Goal: Information Seeking & Learning: Learn about a topic

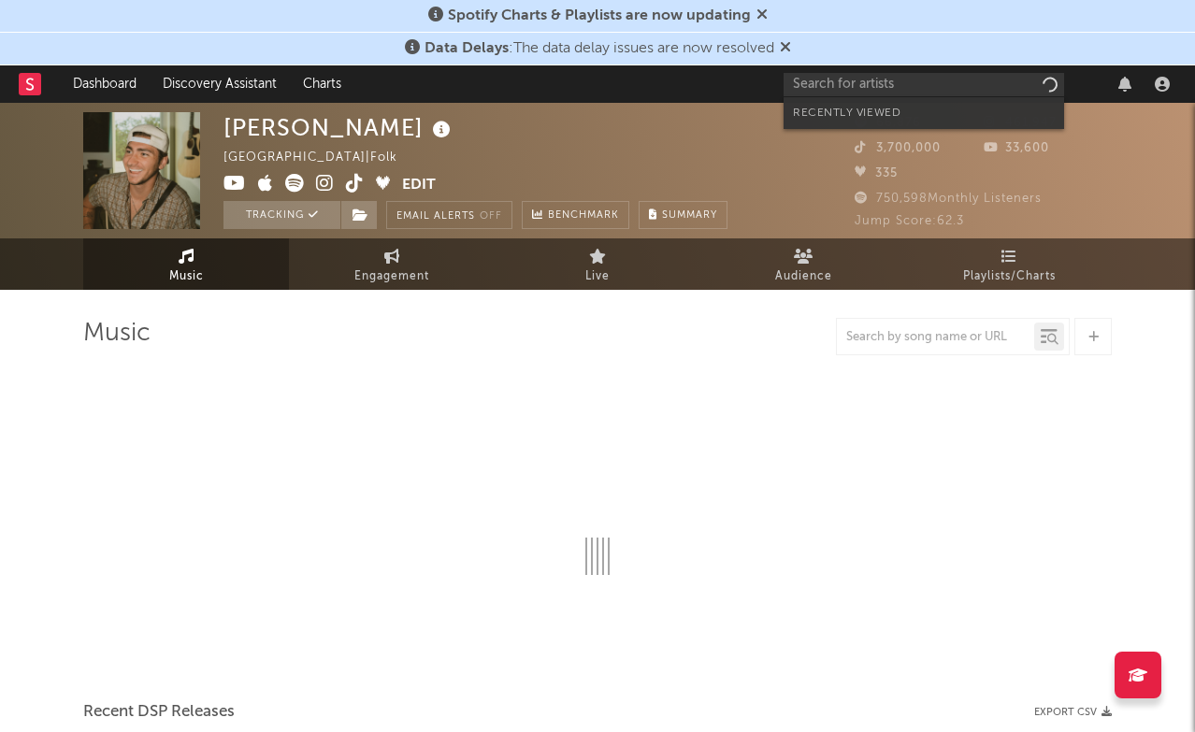
click at [928, 94] on input "text" at bounding box center [923, 84] width 280 height 23
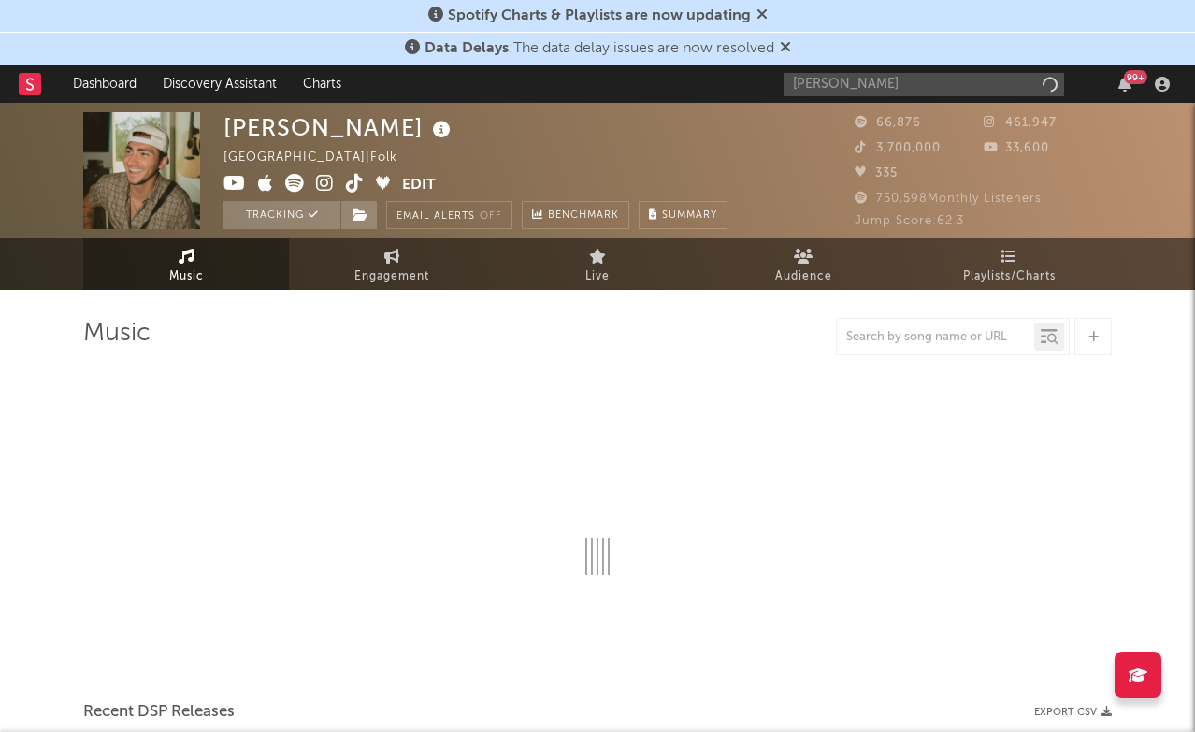
type input "[PERSON_NAME]"
select select "6m"
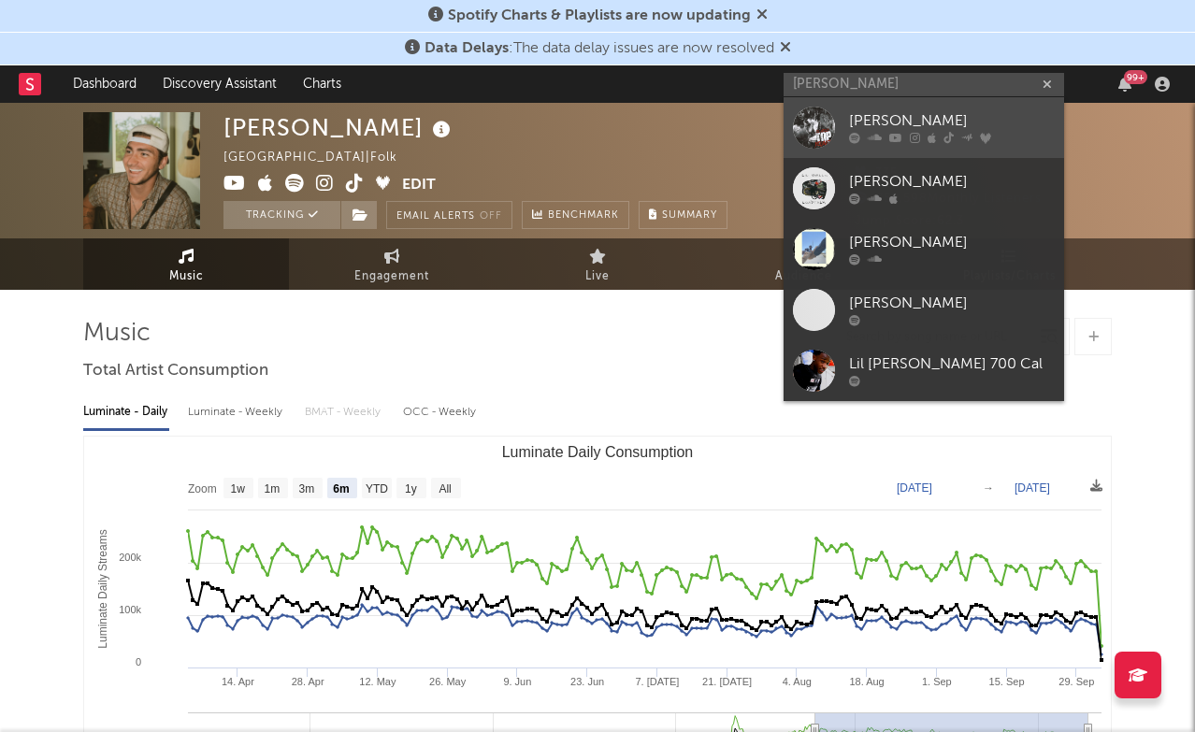
type input "[PERSON_NAME]"
click at [909, 120] on div "[PERSON_NAME]" at bounding box center [952, 121] width 206 height 22
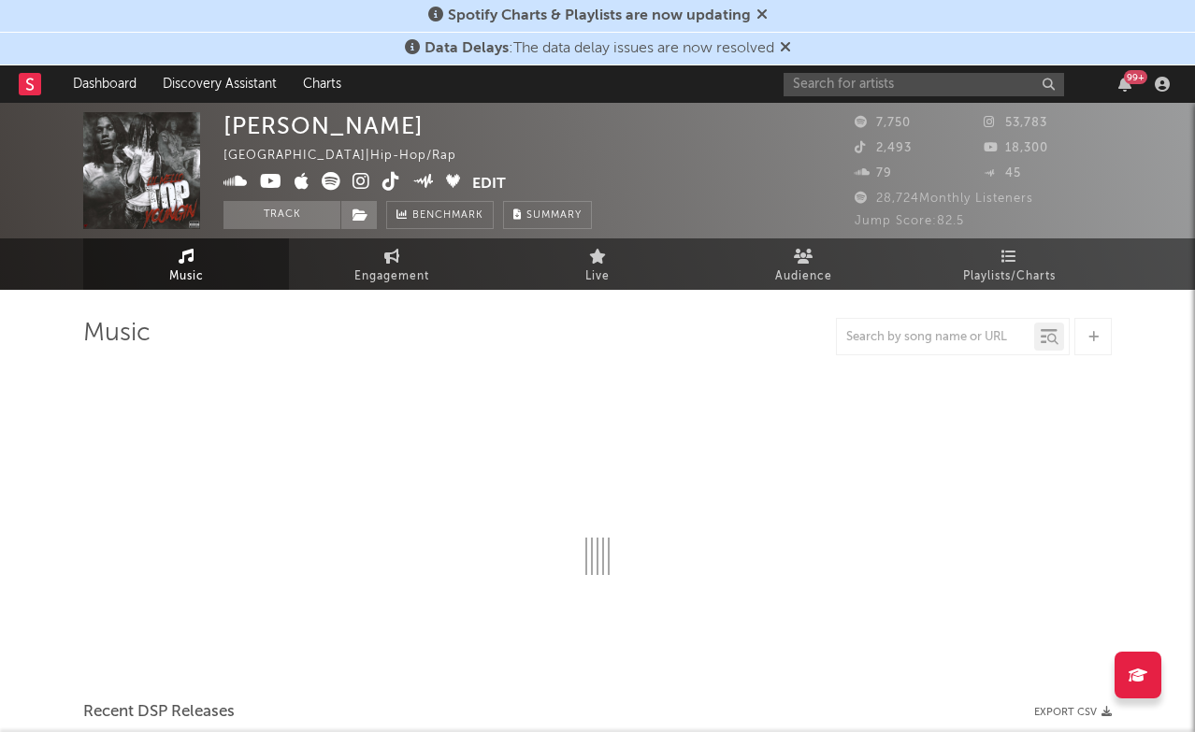
select select "6m"
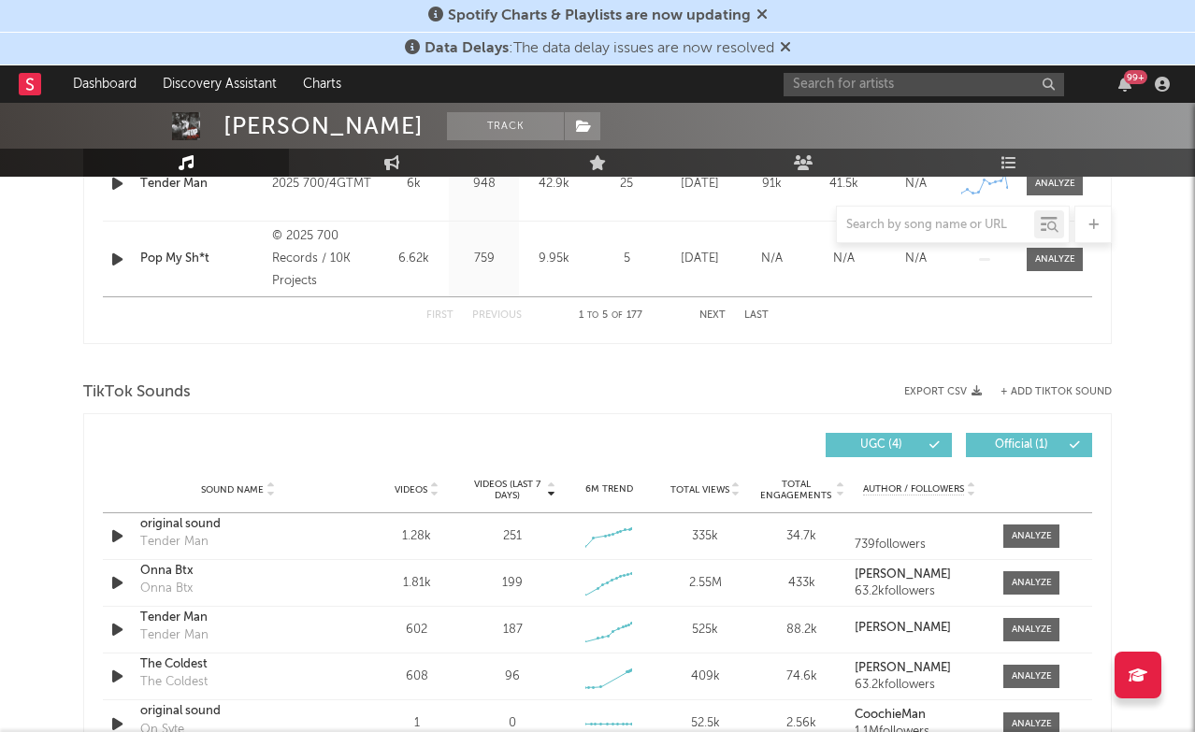
scroll to position [1082, 0]
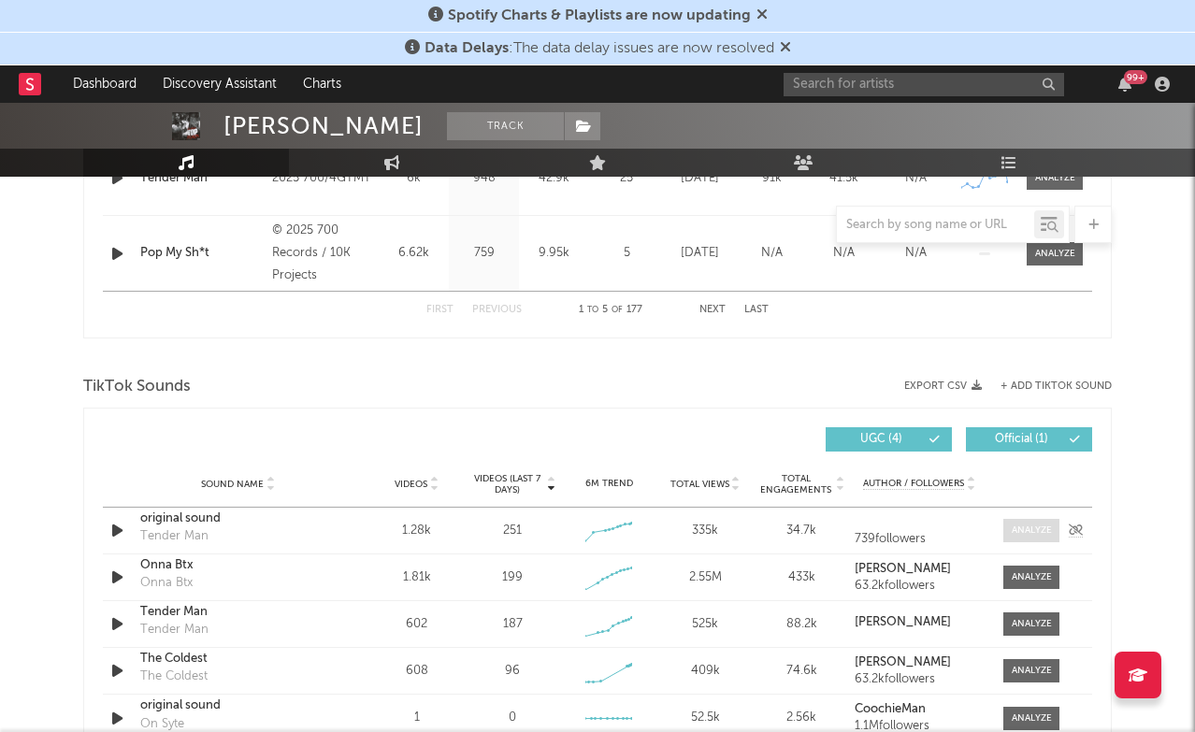
click at [1038, 537] on span at bounding box center [1031, 530] width 56 height 23
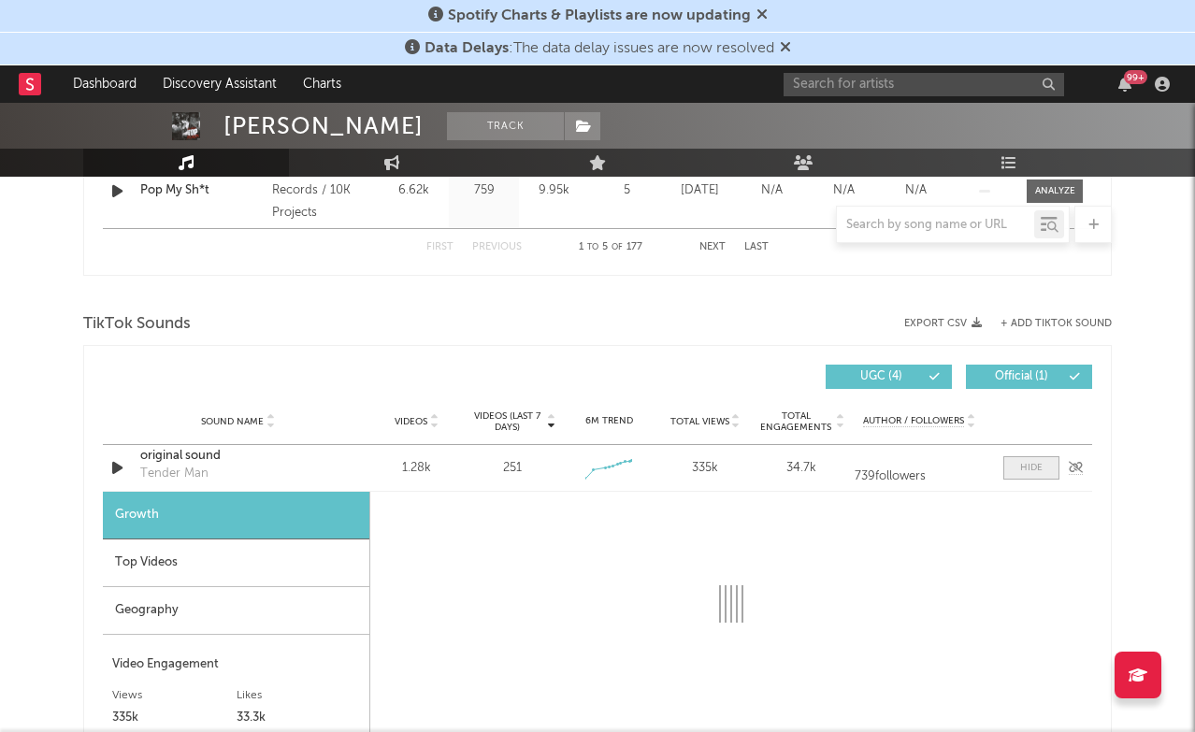
select select "1w"
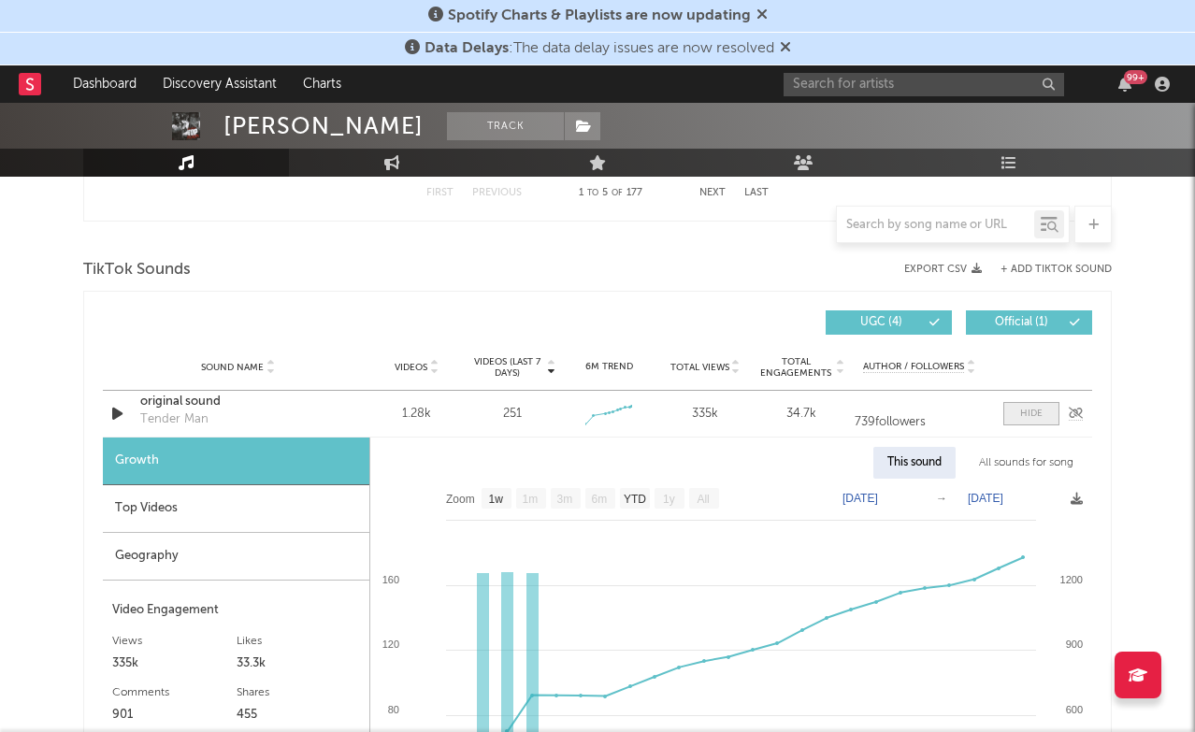
scroll to position [1240, 0]
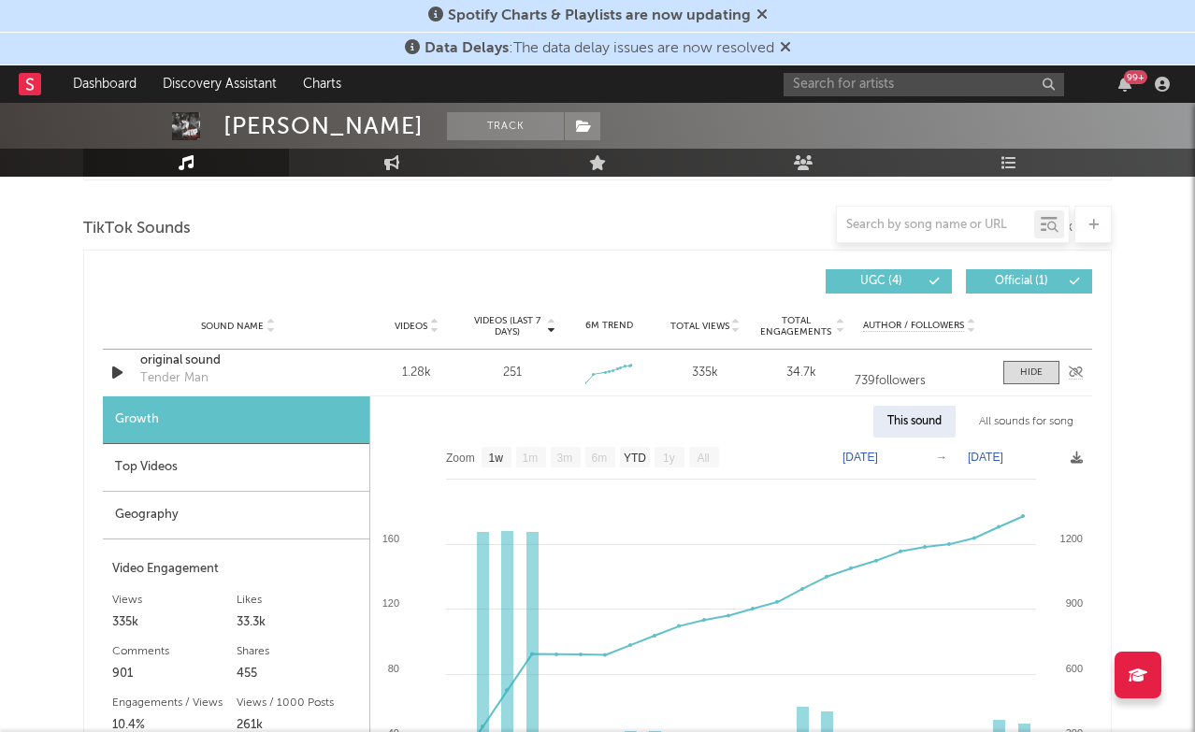
click at [193, 362] on div "original sound" at bounding box center [237, 360] width 195 height 19
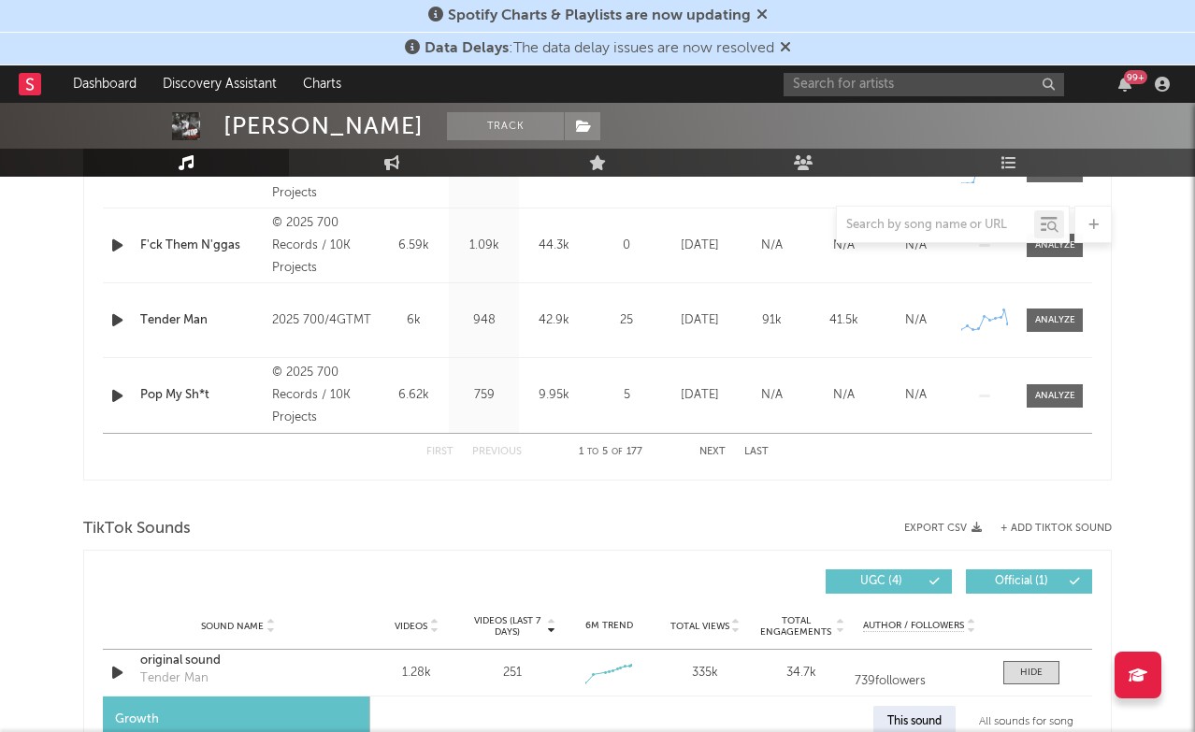
scroll to position [674, 0]
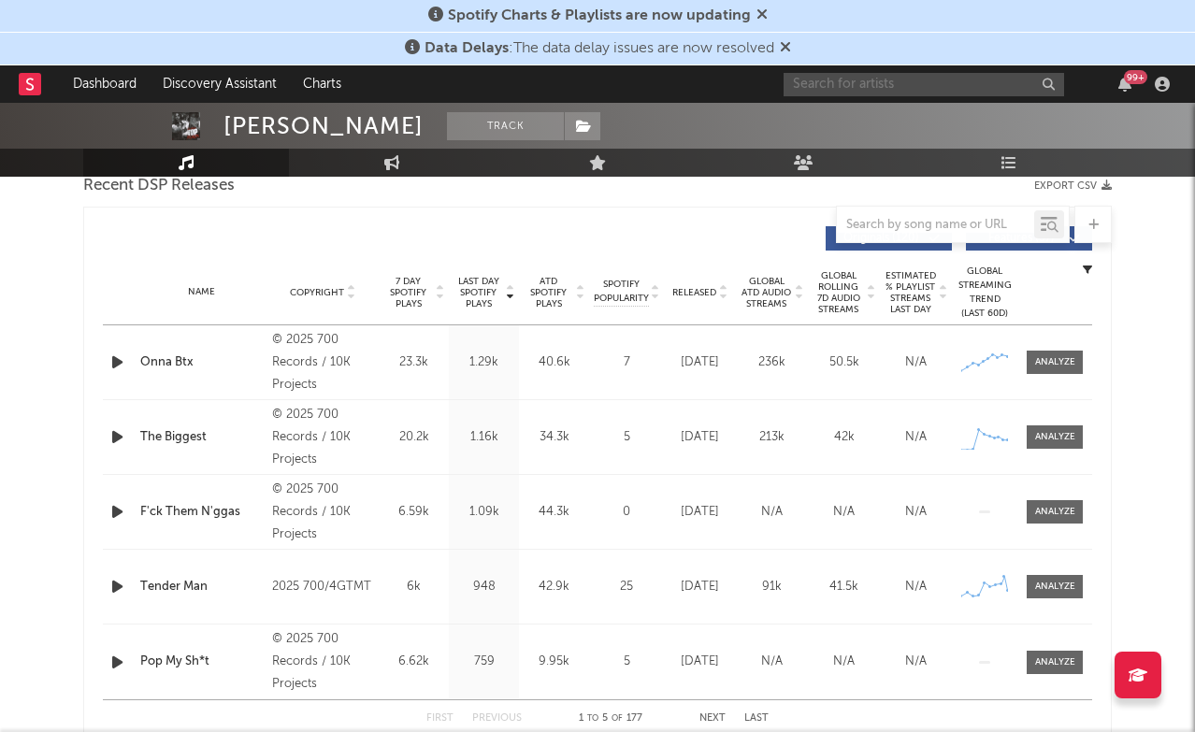
click at [889, 90] on input "text" at bounding box center [923, 84] width 280 height 23
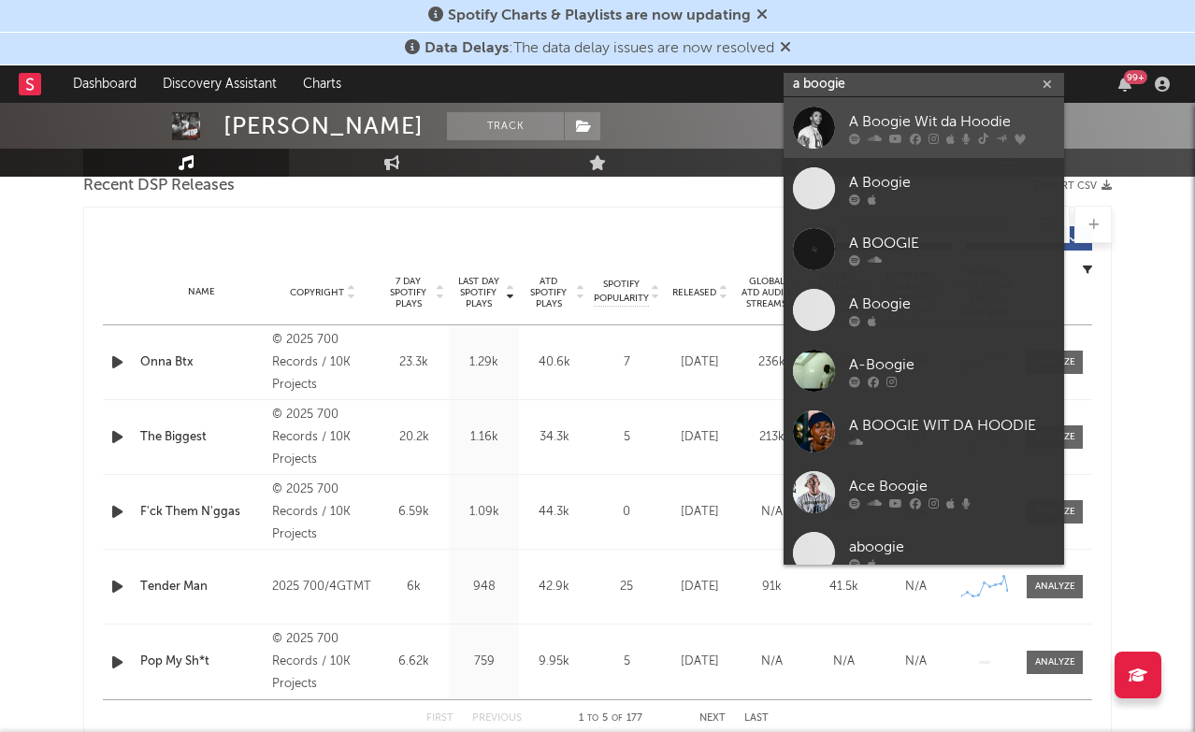
type input "a boogie"
click at [902, 101] on link "A Boogie Wit da Hoodie" at bounding box center [923, 127] width 280 height 61
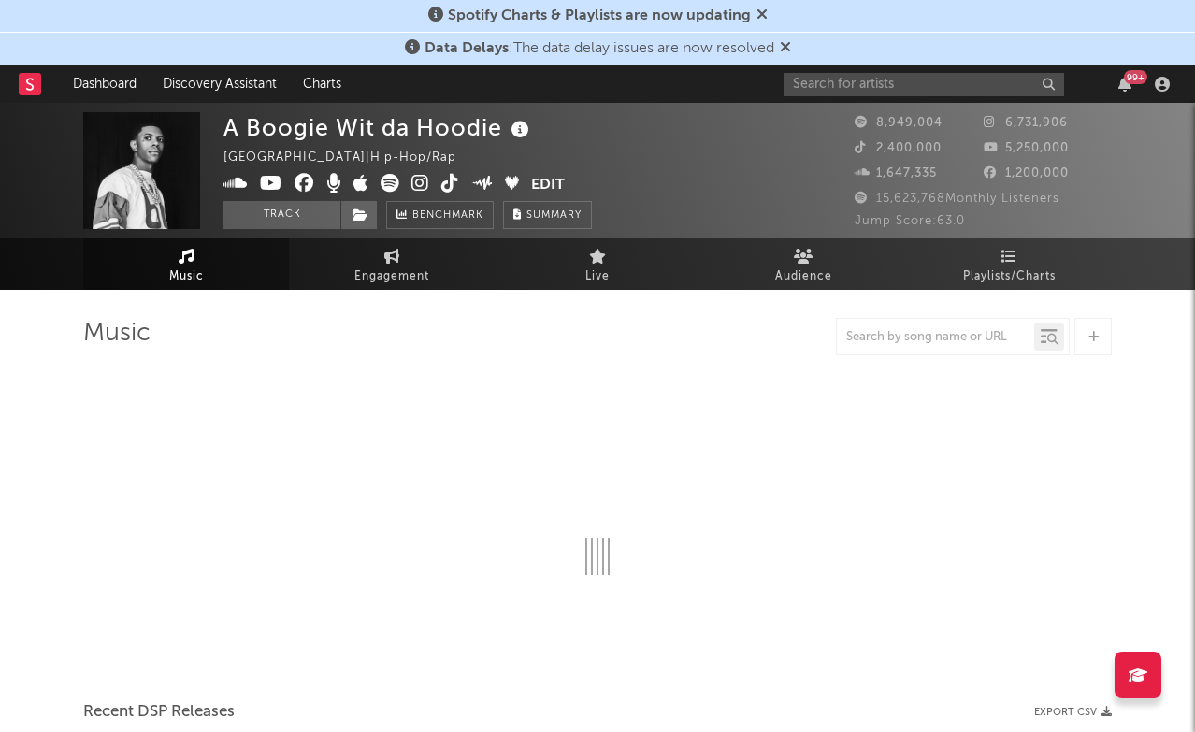
select select "6m"
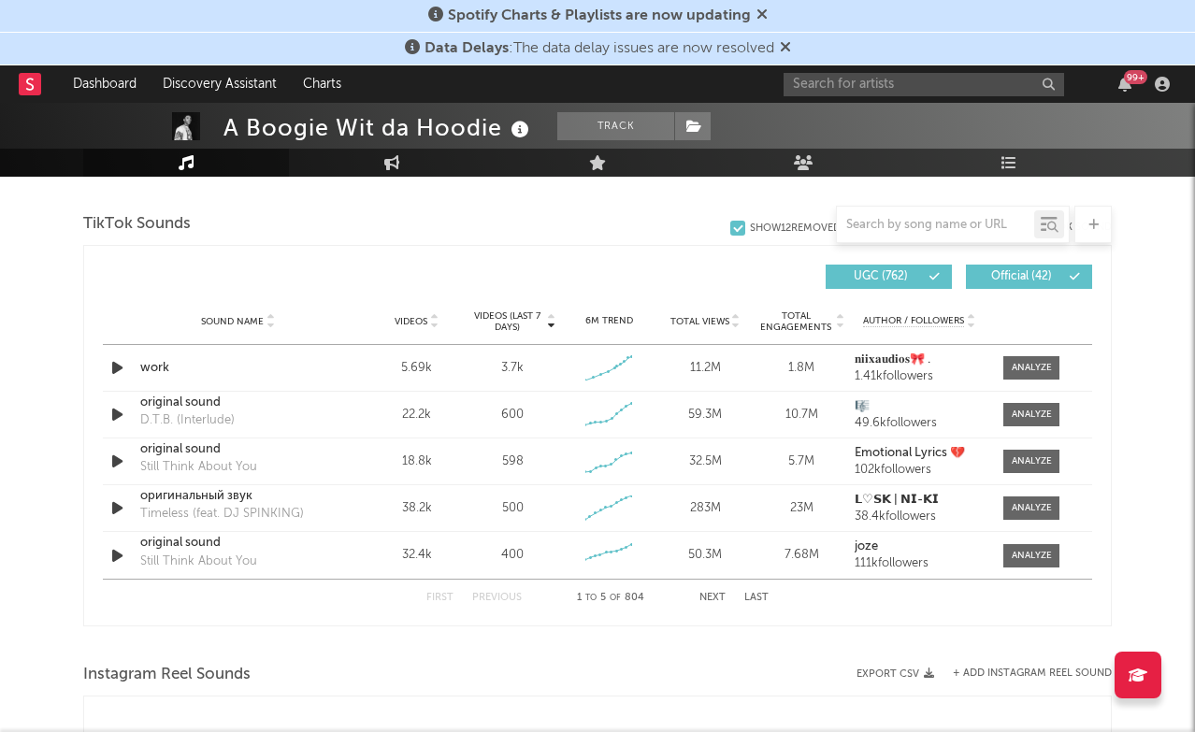
scroll to position [1247, 0]
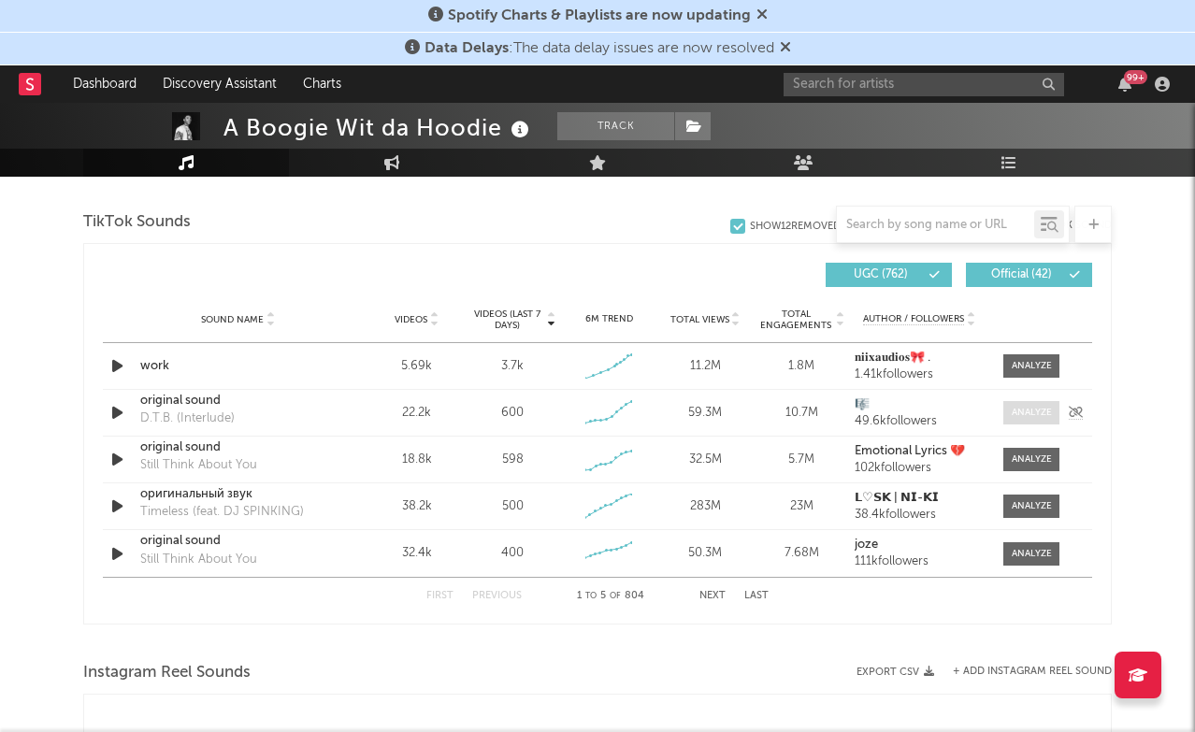
click at [1019, 409] on div at bounding box center [1031, 413] width 40 height 14
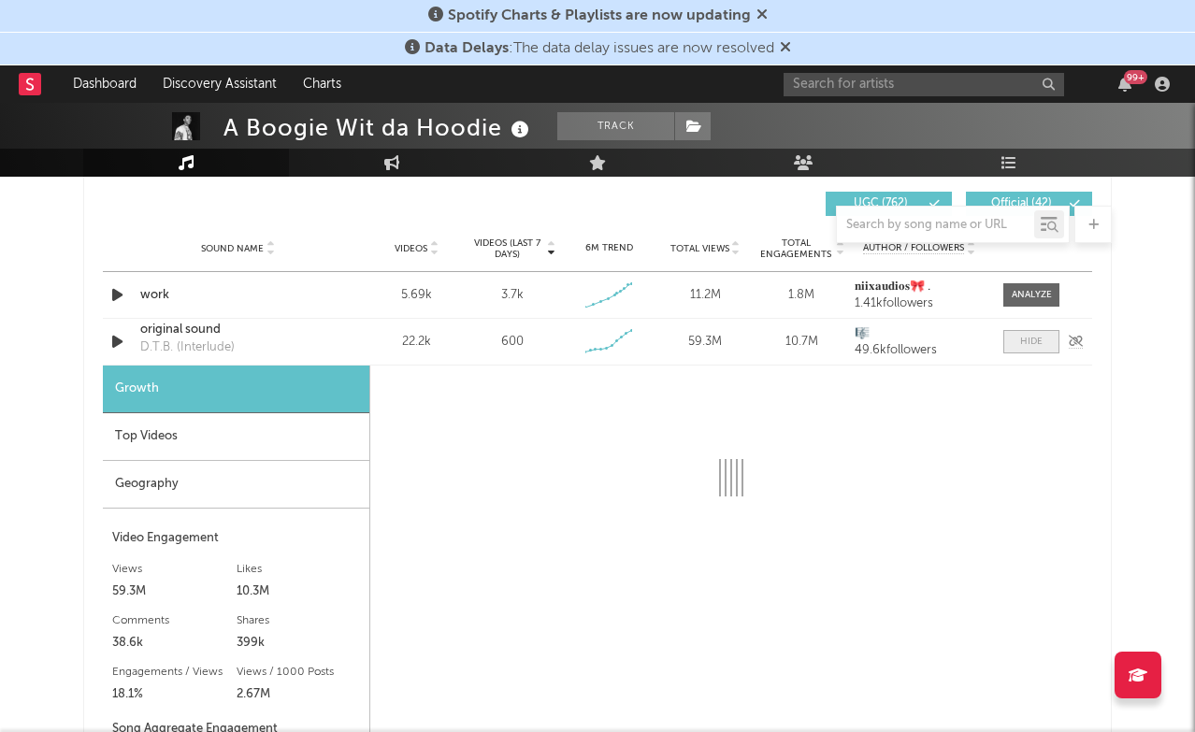
scroll to position [1319, 0]
select select "6m"
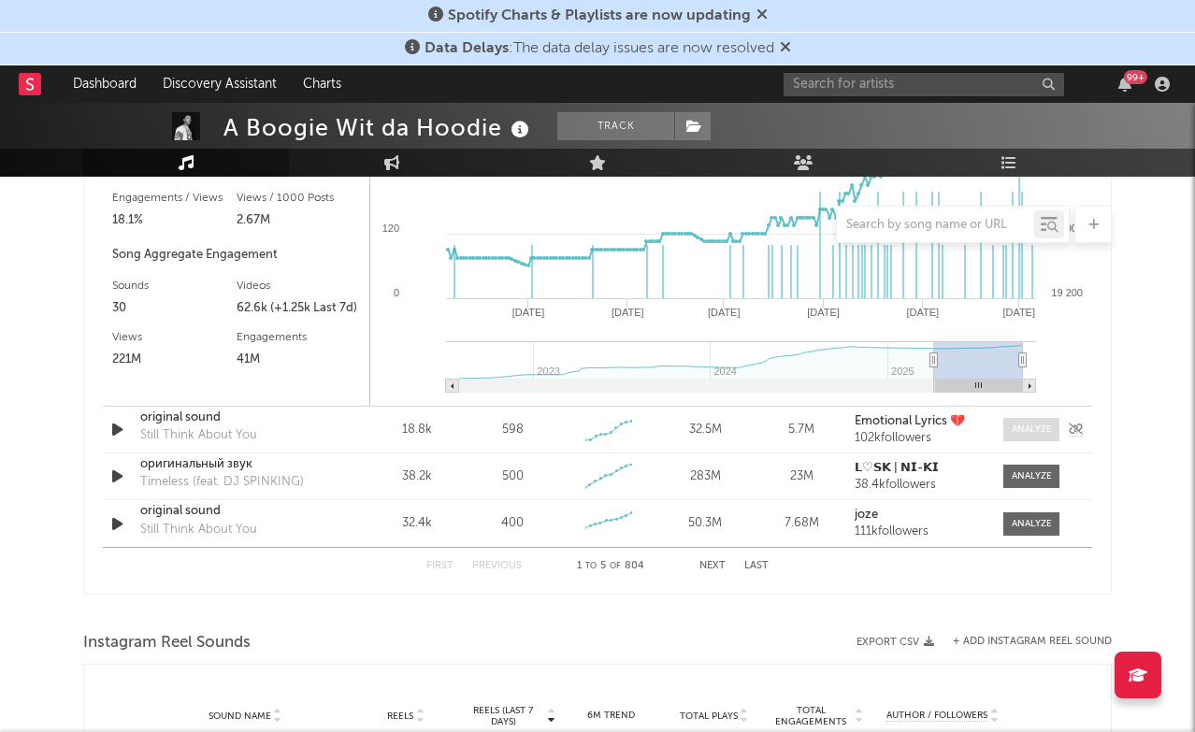
scroll to position [1801, 0]
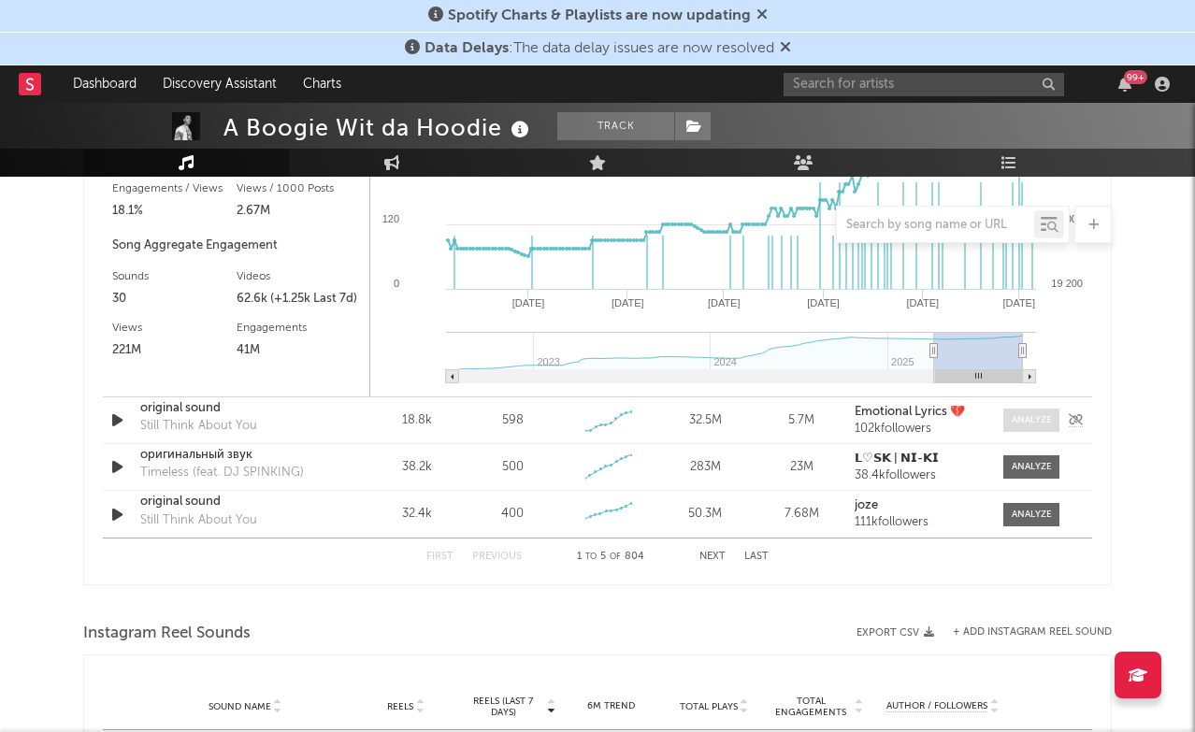
click at [1031, 413] on div at bounding box center [1031, 420] width 40 height 14
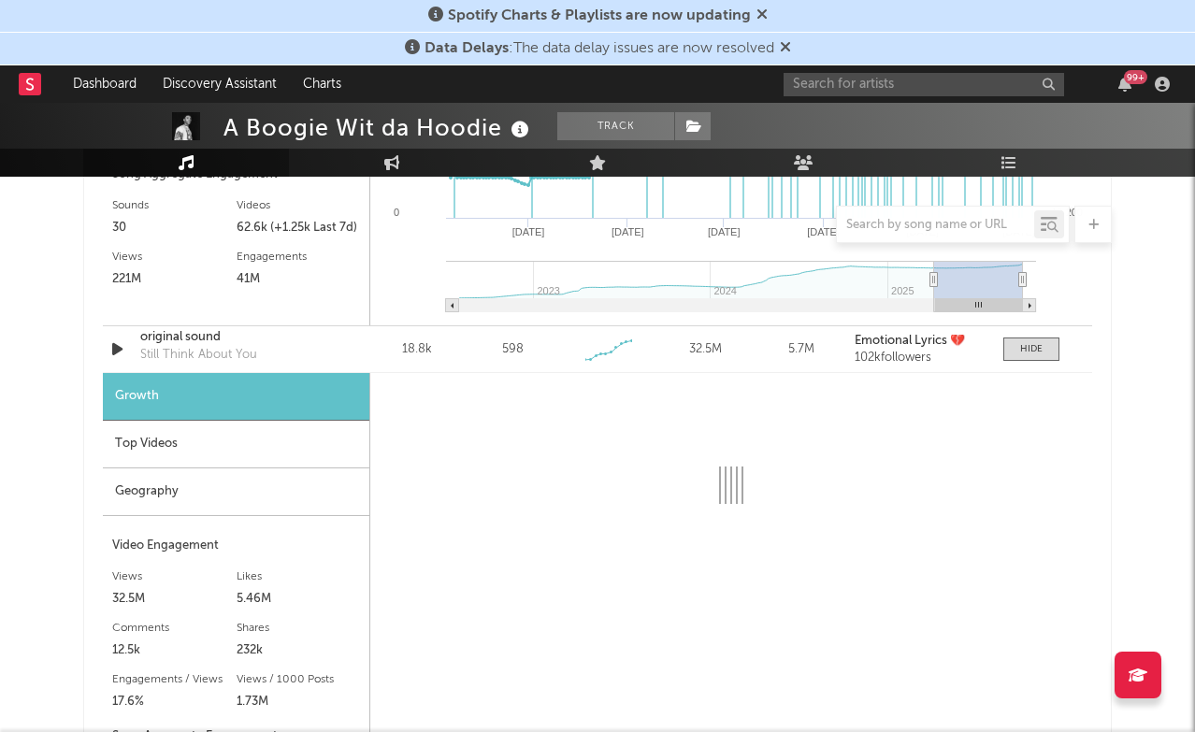
scroll to position [1875, 0]
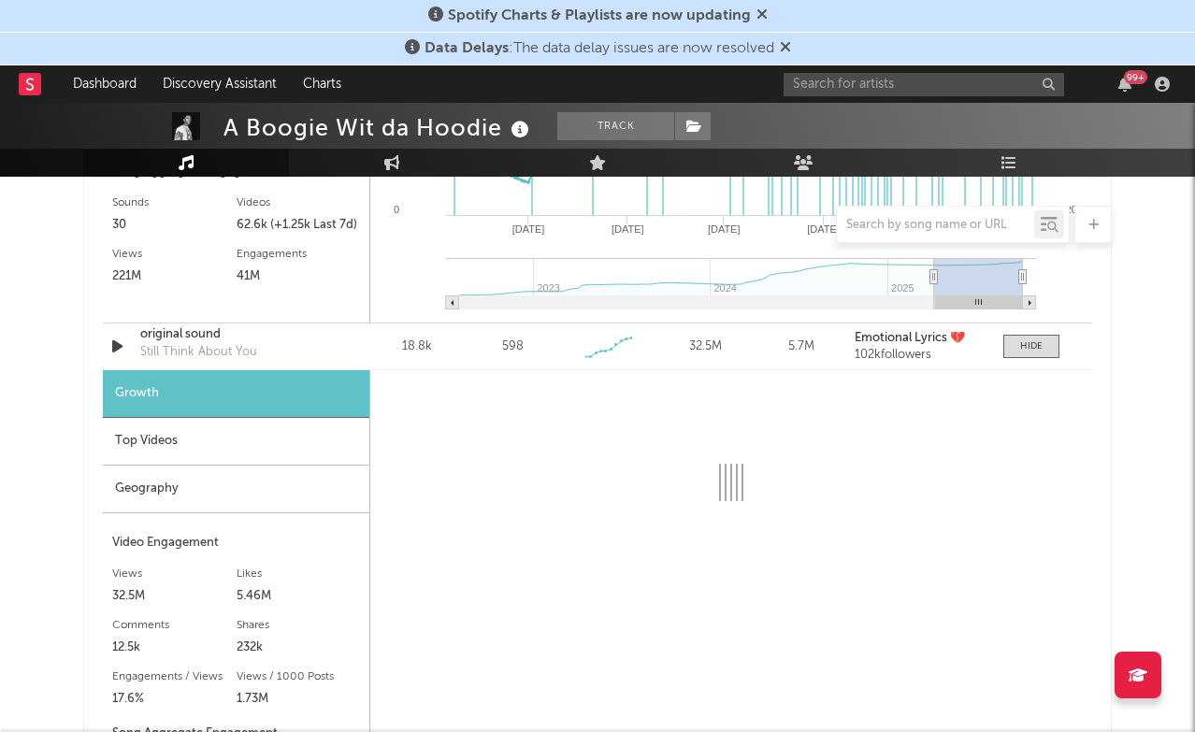
select select "6m"
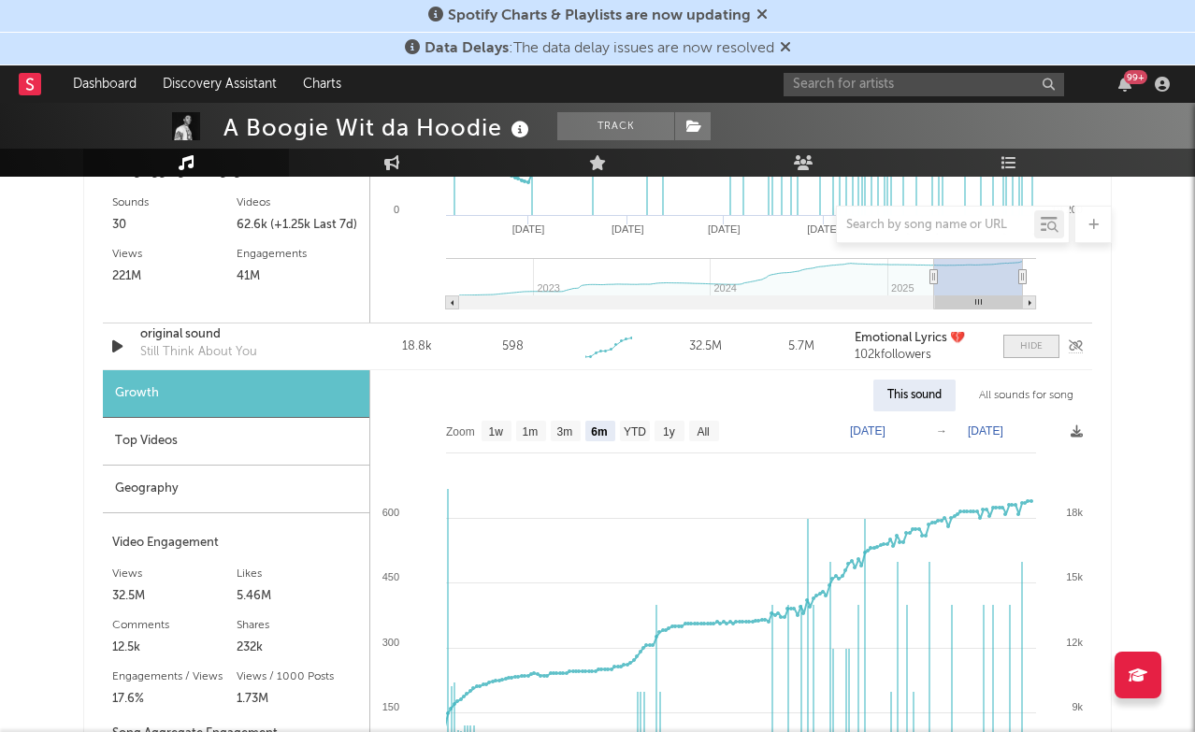
click at [1042, 347] on span at bounding box center [1031, 346] width 56 height 23
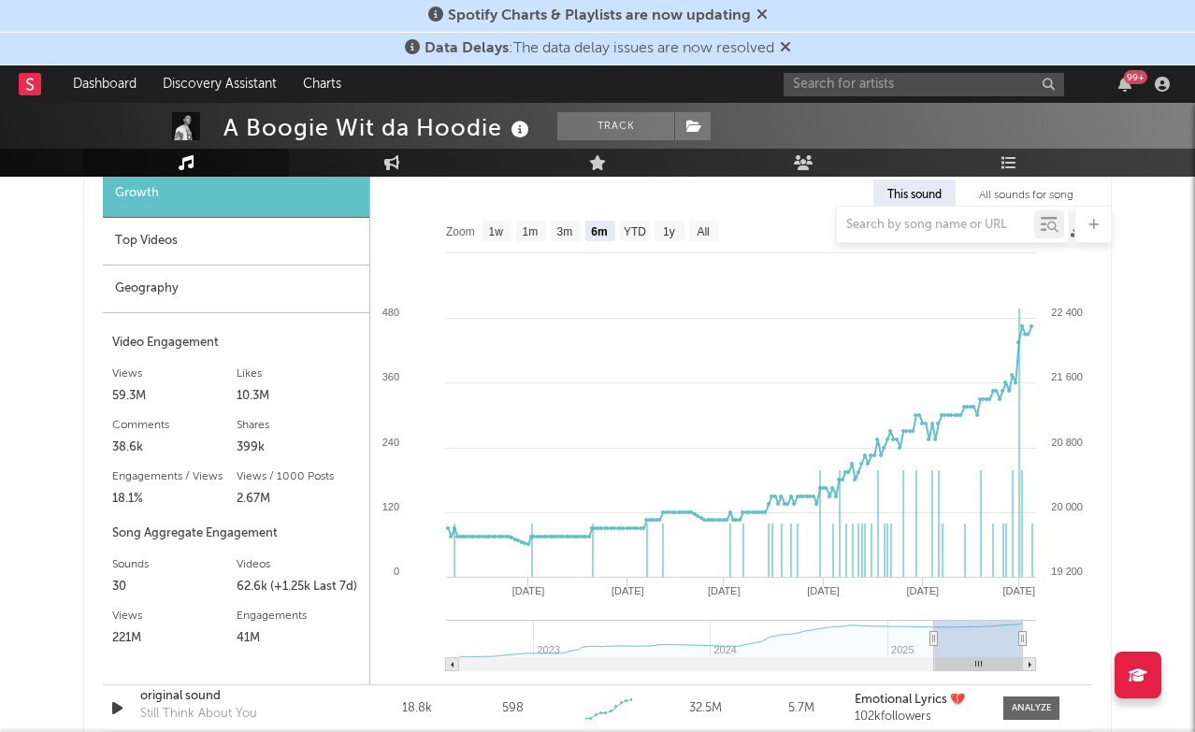
scroll to position [1353, 0]
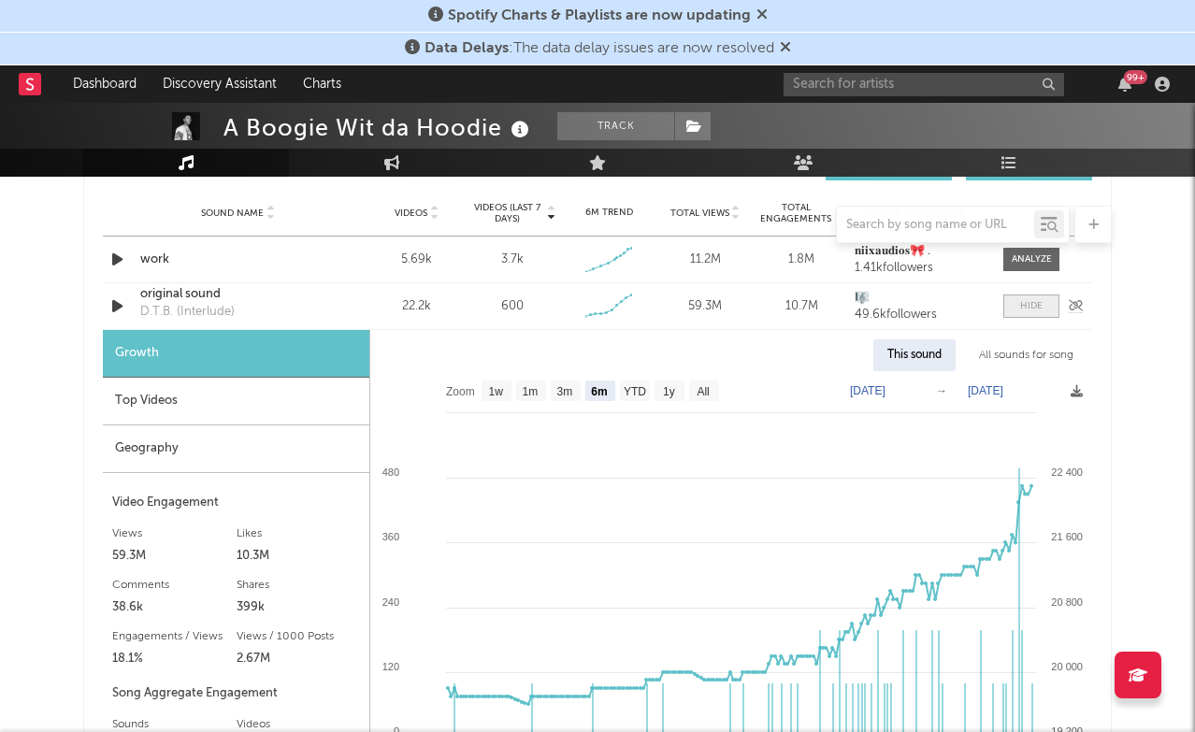
click at [1040, 308] on div at bounding box center [1031, 306] width 22 height 14
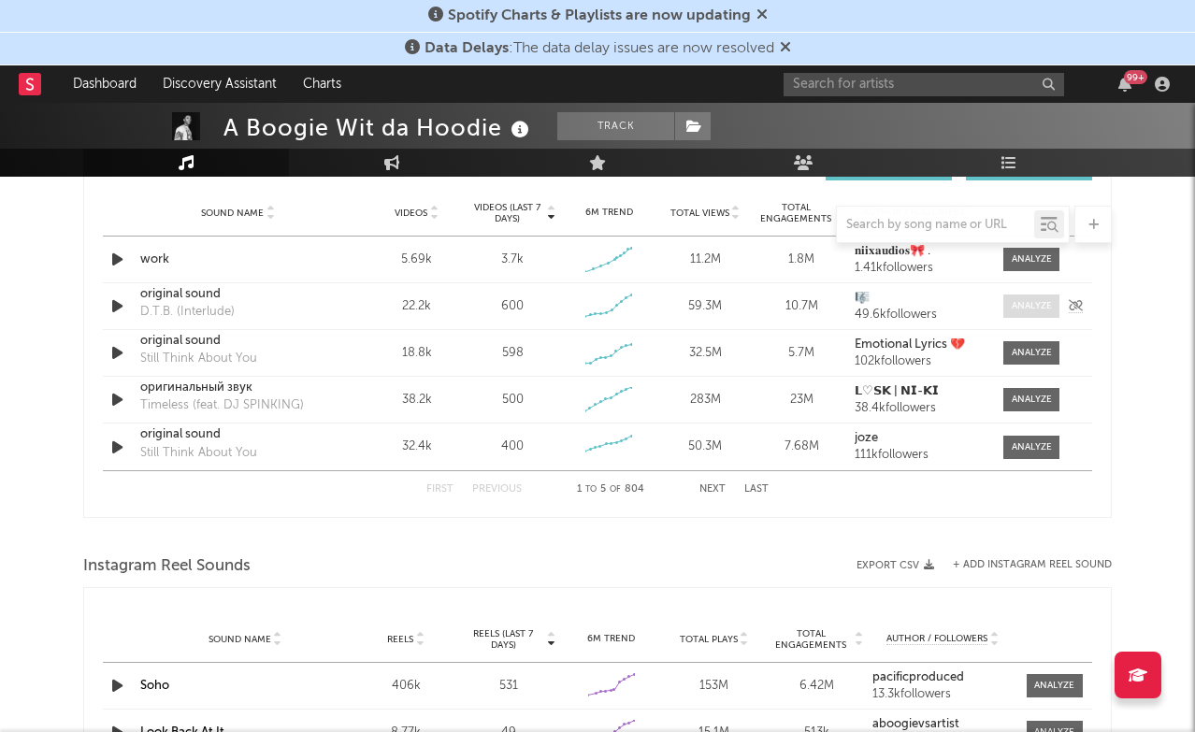
scroll to position [1352, 0]
